Goal: Information Seeking & Learning: Check status

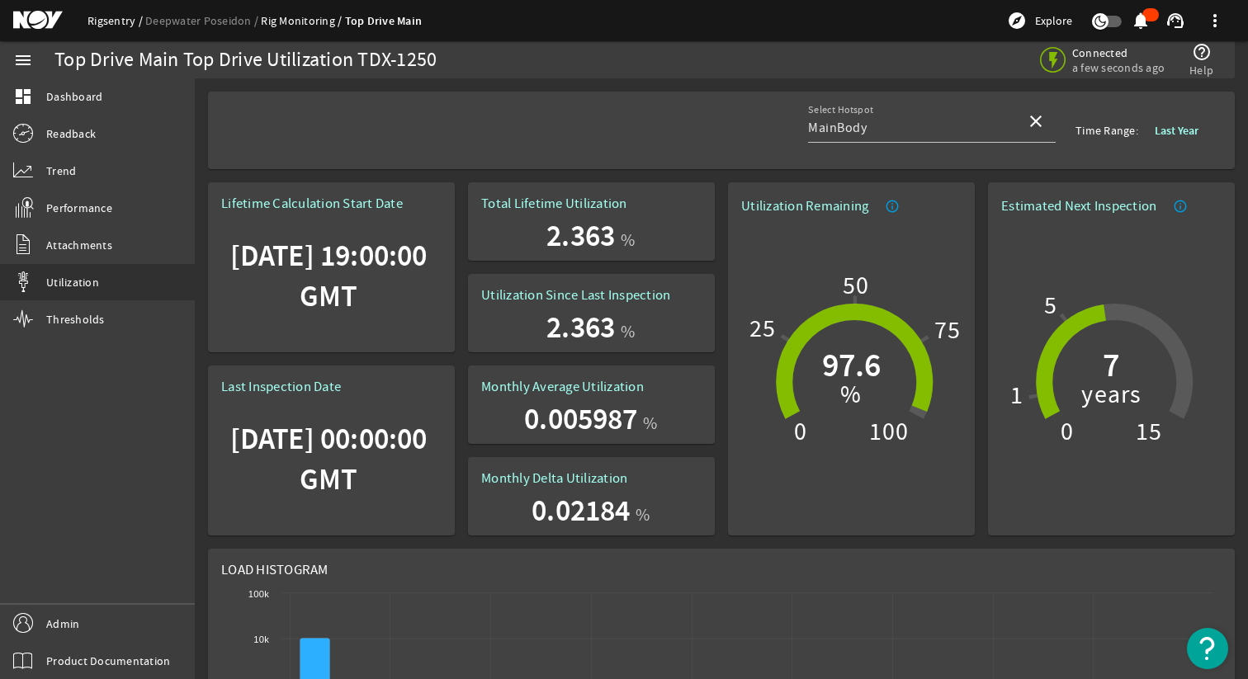
click at [114, 21] on link "Rigsentry" at bounding box center [117, 20] width 58 height 15
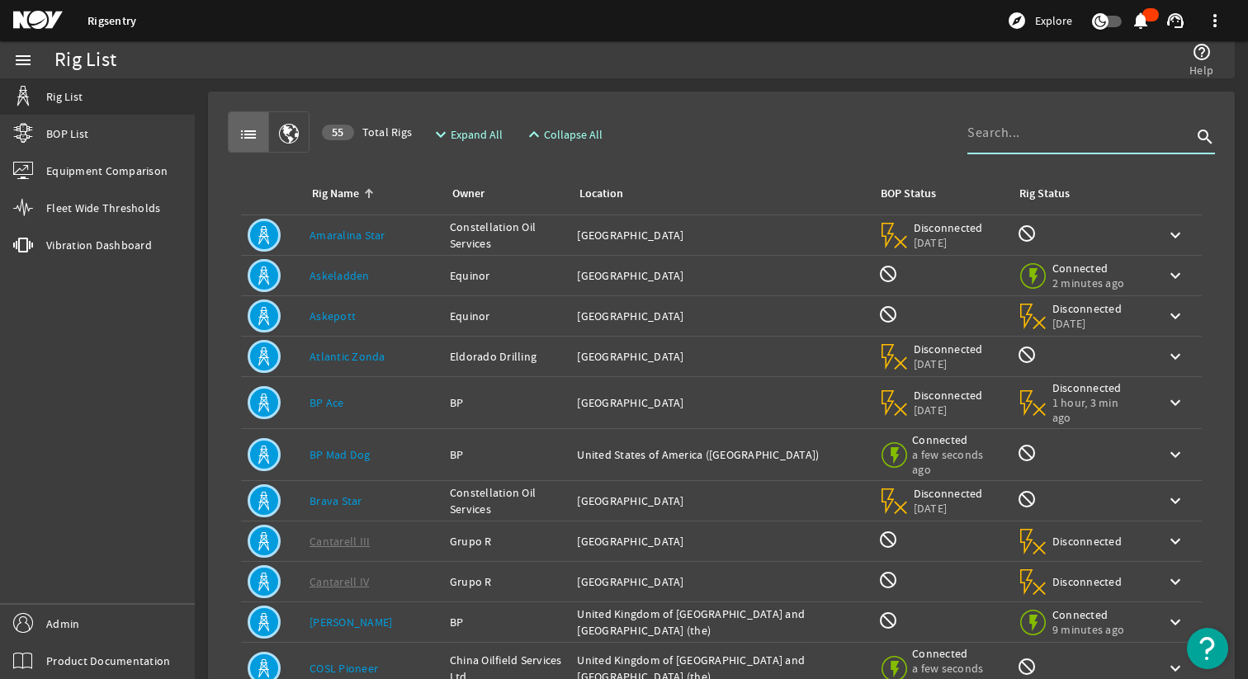
click at [992, 138] on input at bounding box center [1080, 133] width 225 height 20
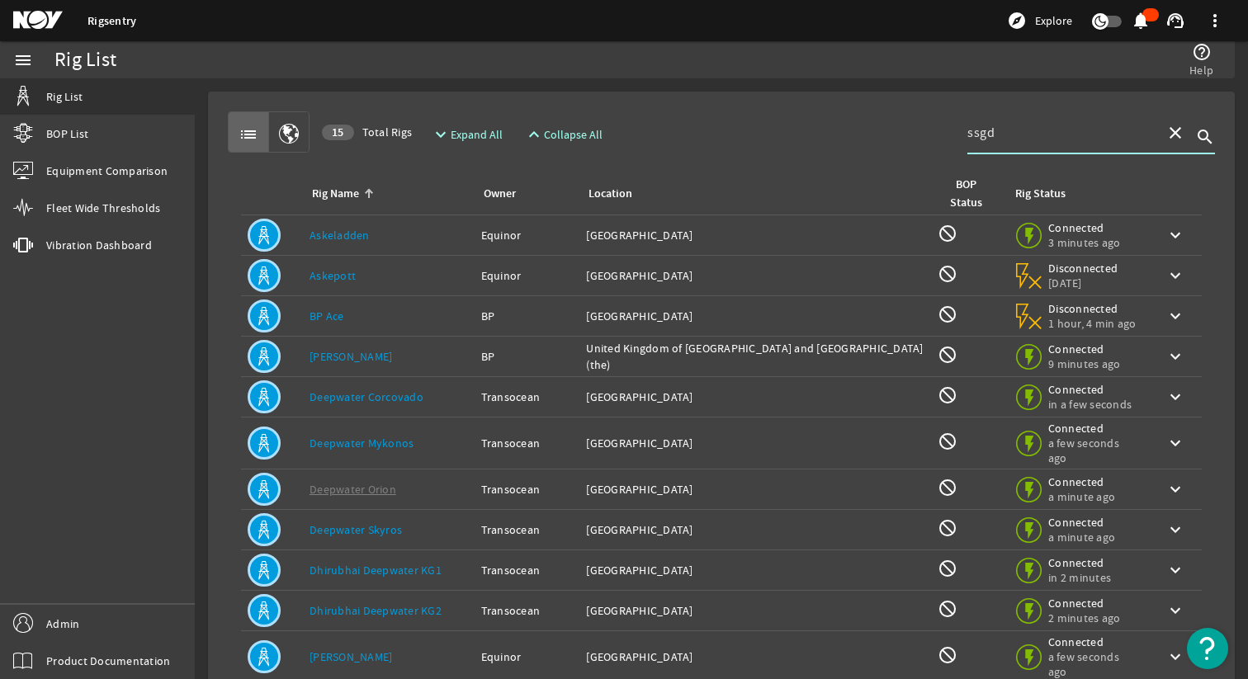
type input "ssgd"
click at [366, 236] on link "Askeladden" at bounding box center [340, 235] width 60 height 15
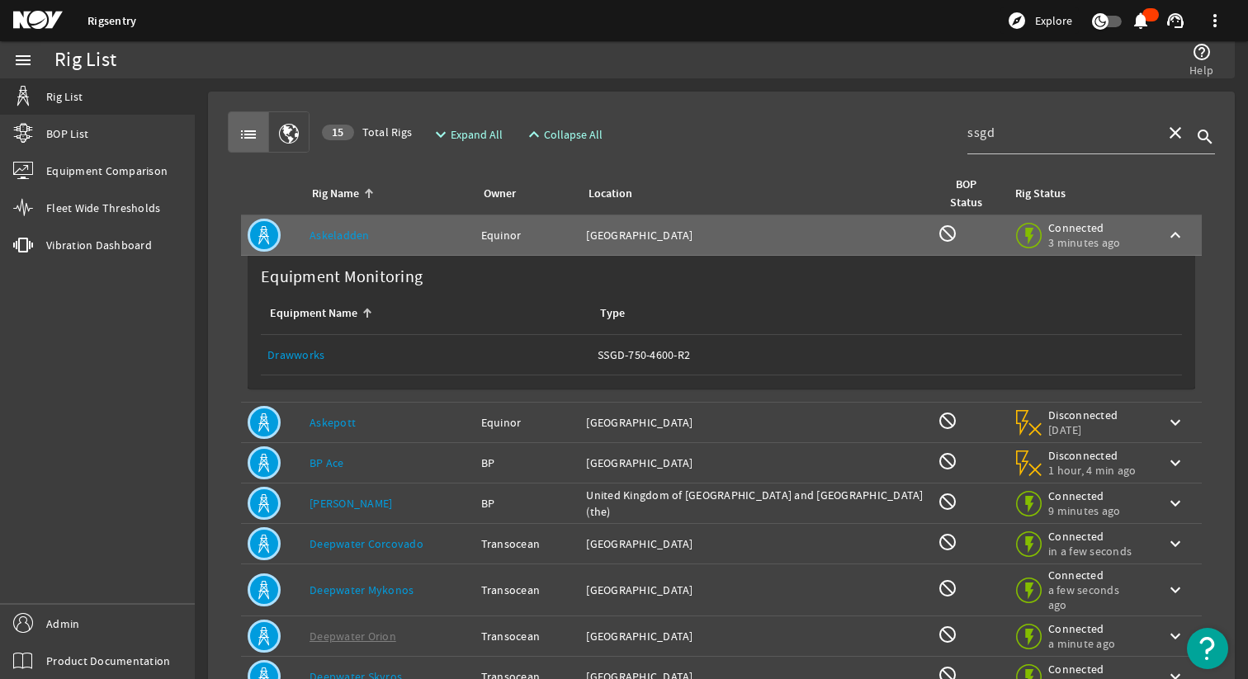
click at [298, 365] on link "Equipment Name: Drawworks" at bounding box center [425, 355] width 317 height 40
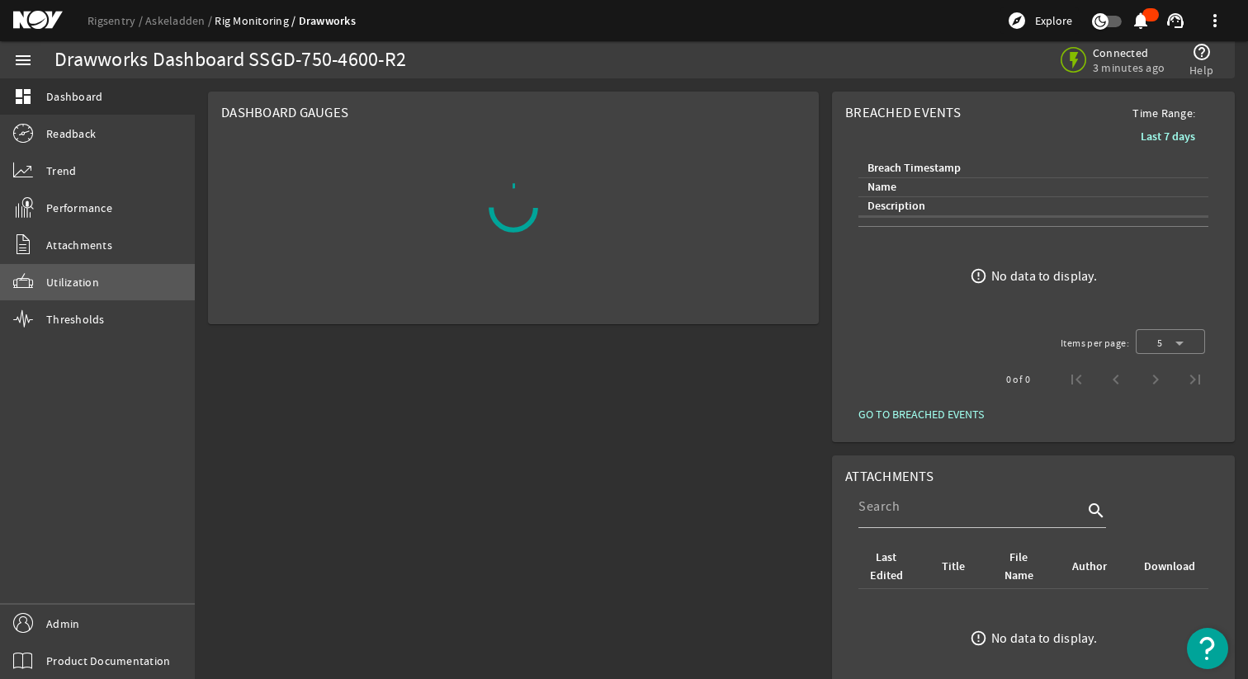
click at [96, 289] on span "Utilization" at bounding box center [72, 282] width 53 height 17
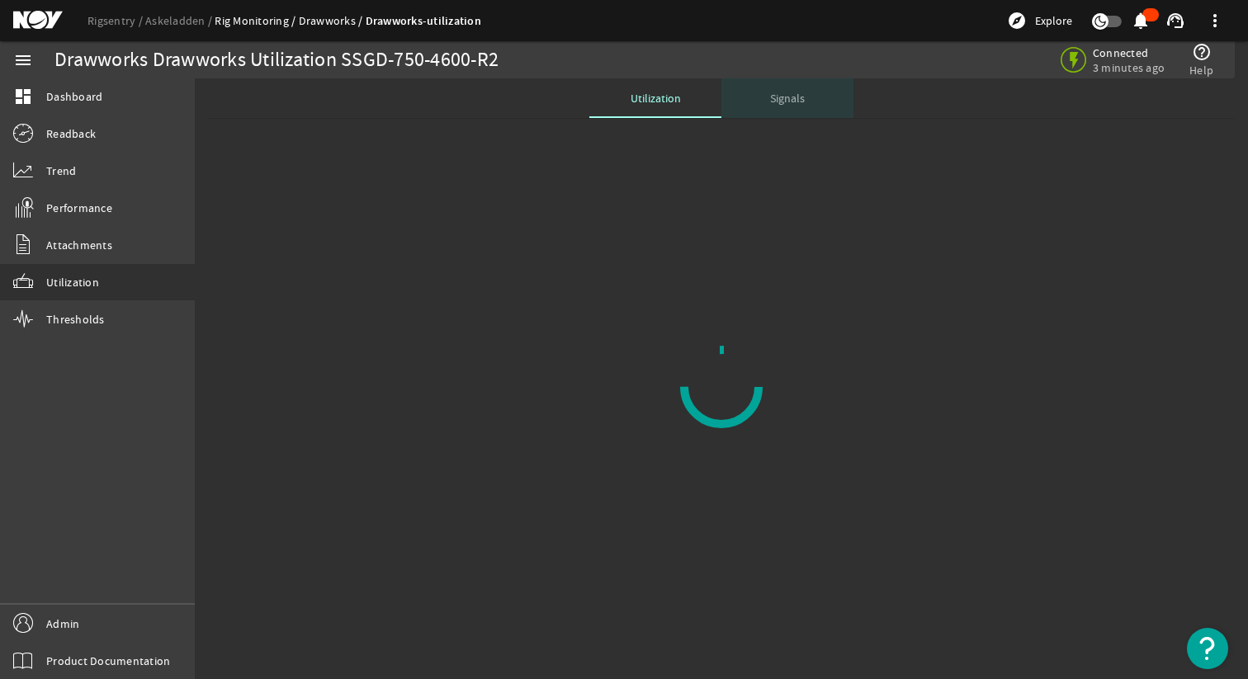
click at [790, 92] on span "Signals" at bounding box center [787, 98] width 35 height 12
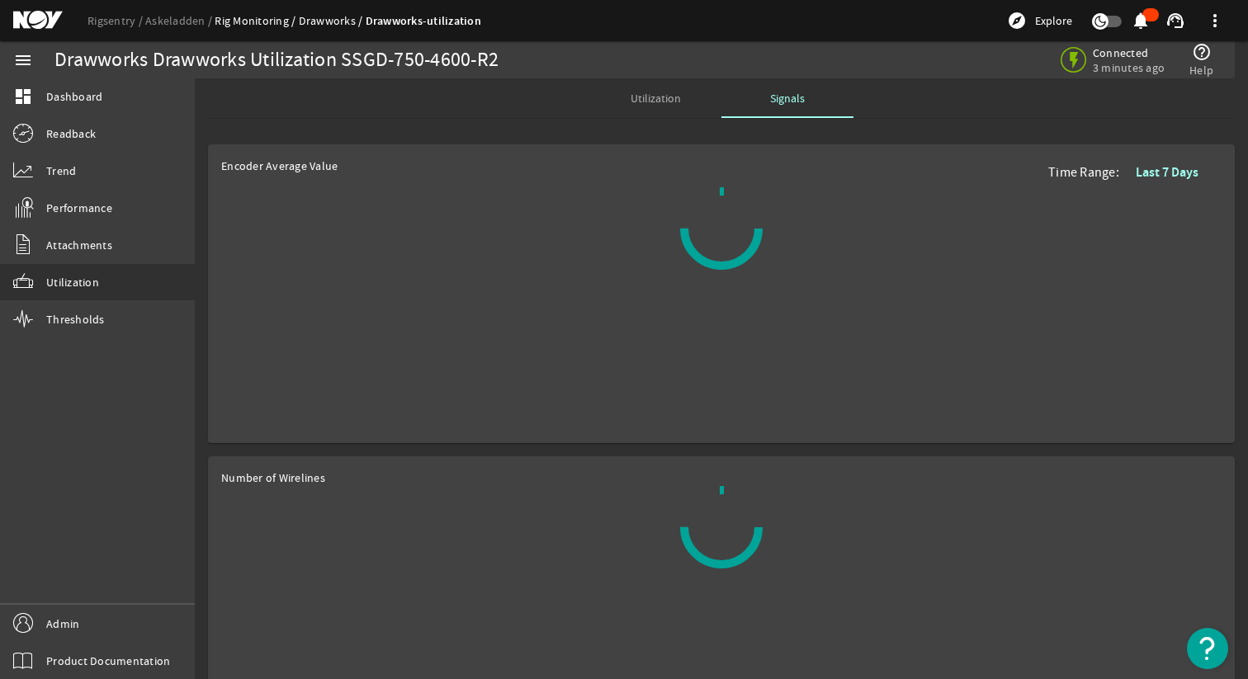
click at [642, 92] on span "Utilization" at bounding box center [656, 98] width 50 height 12
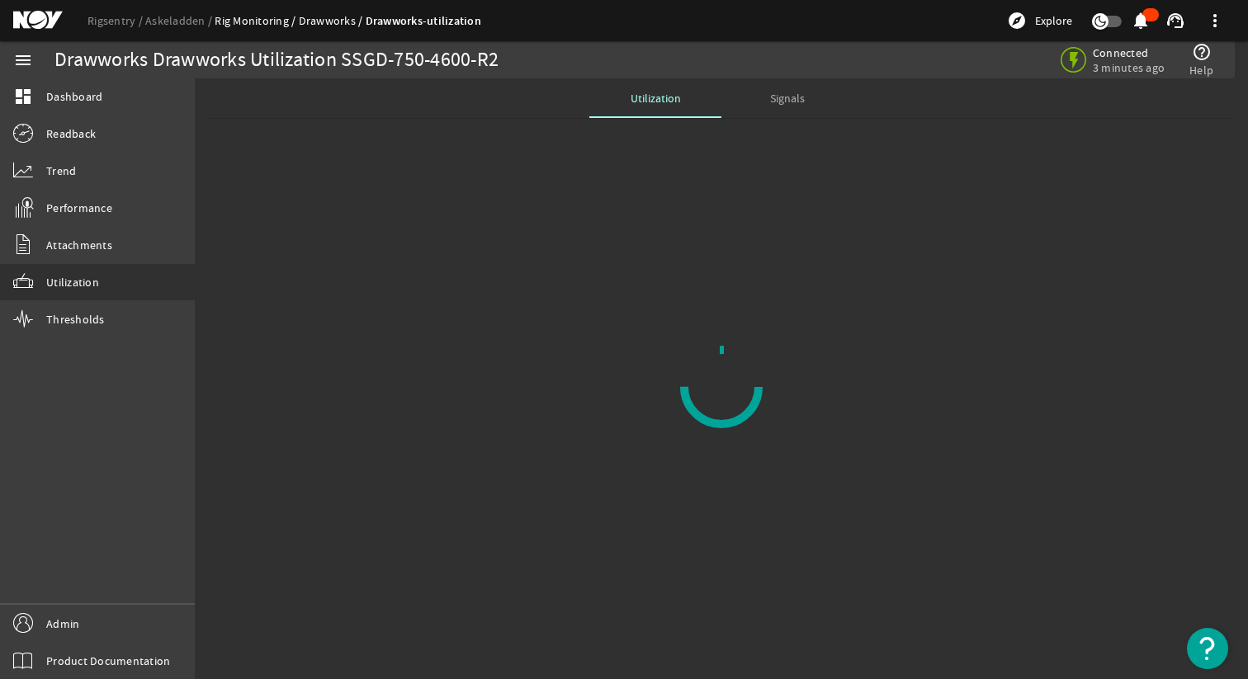
click at [1198, 635] on img "Open Resource Center" at bounding box center [1207, 648] width 41 height 41
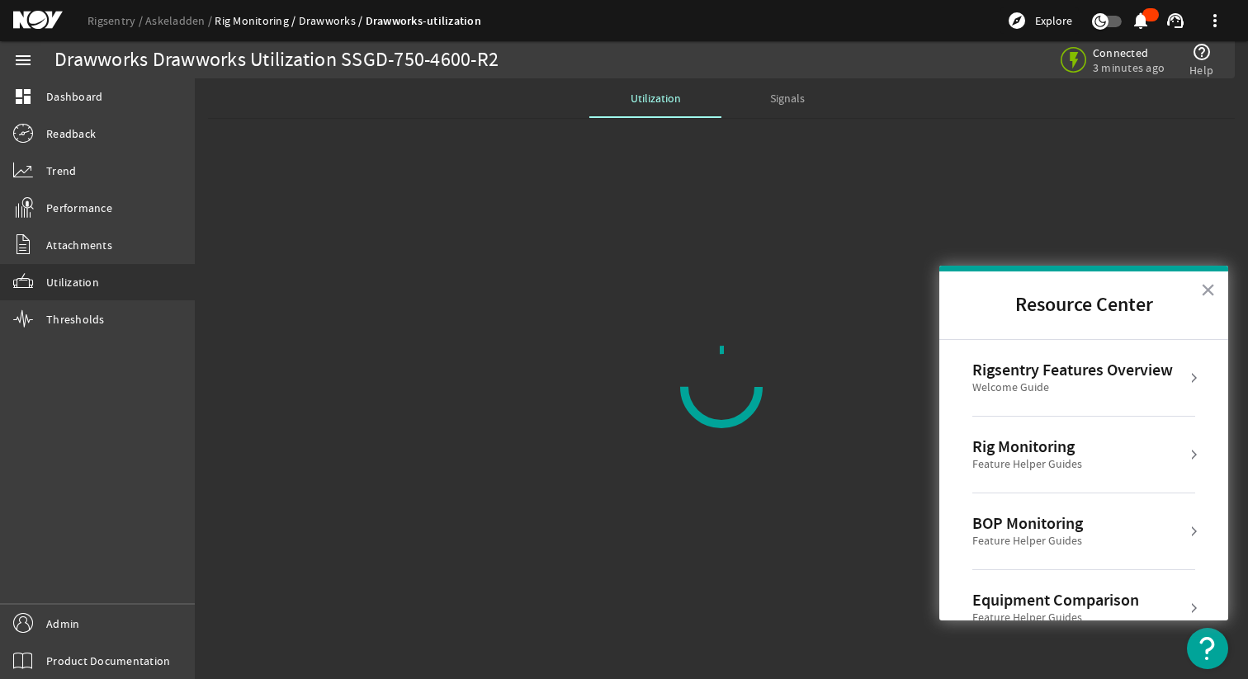
click at [811, 494] on mat-sidenav-content "Drawworks Drawworks Utilization SSGD-750-4600-R2 Connected 3 minutes ago help_o…" at bounding box center [721, 378] width 1053 height 601
click at [1201, 292] on button "×" at bounding box center [1208, 290] width 16 height 26
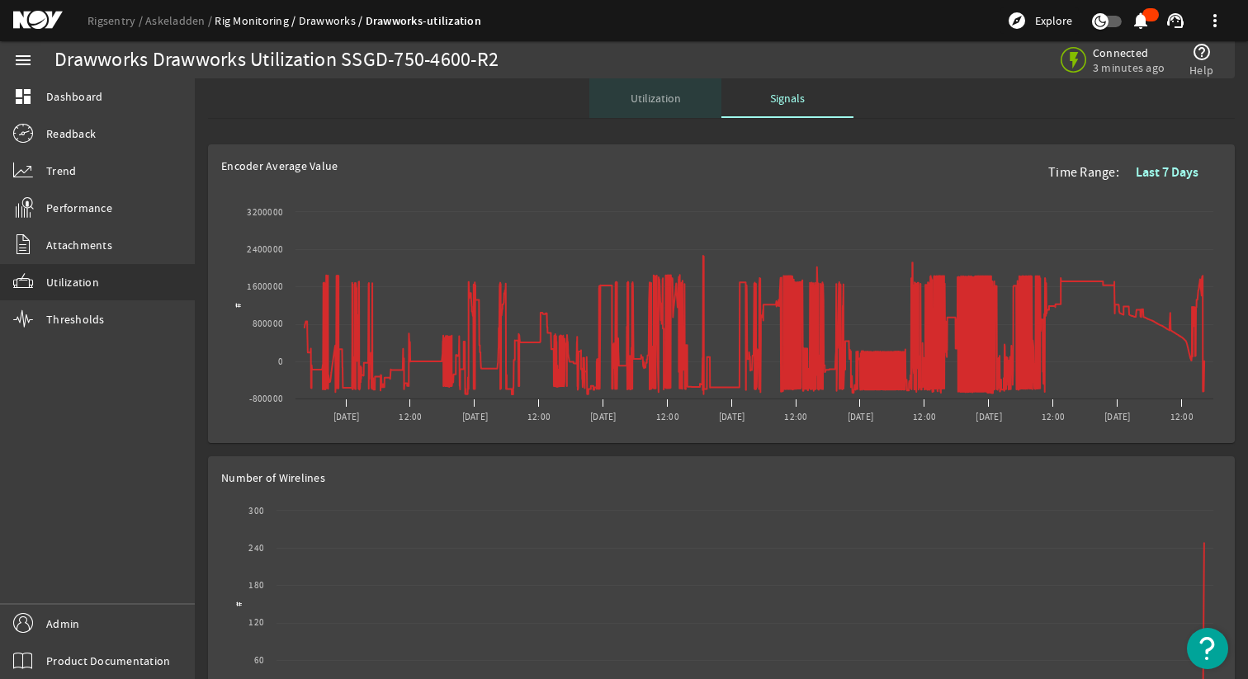
click at [646, 106] on span "Utilization" at bounding box center [656, 98] width 50 height 40
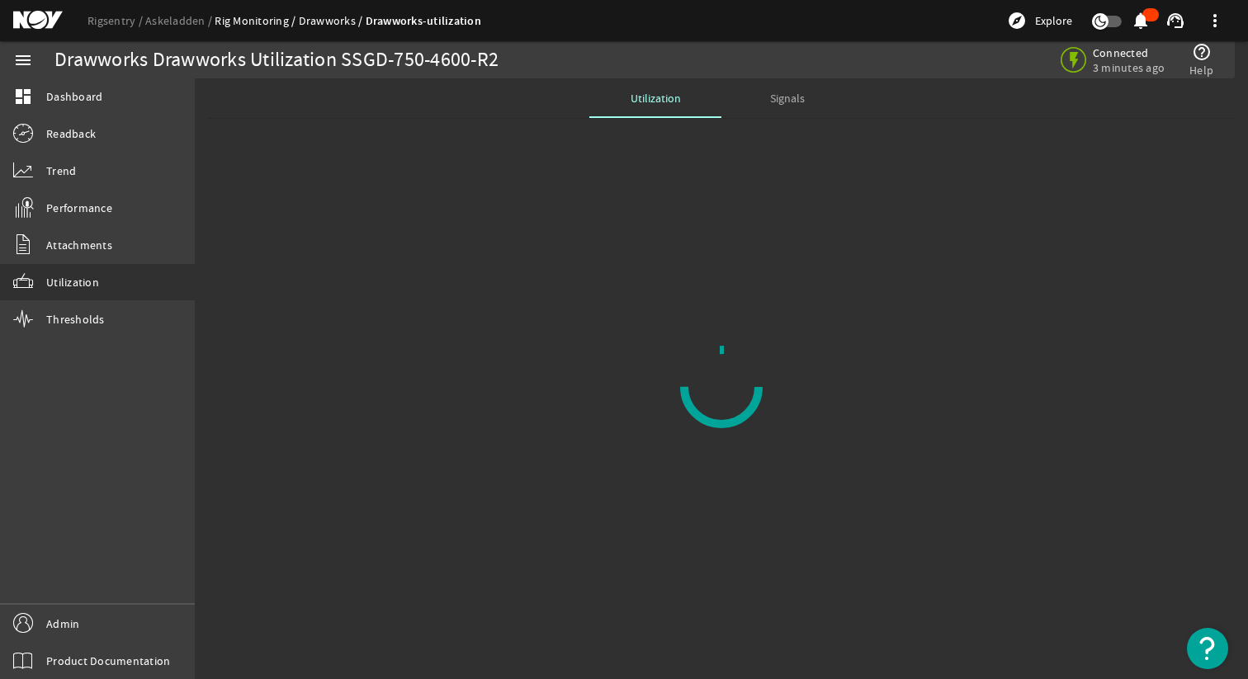
click at [28, 21] on mat-icon at bounding box center [50, 21] width 74 height 20
